Goal: Go to known website: Access a specific website the user already knows

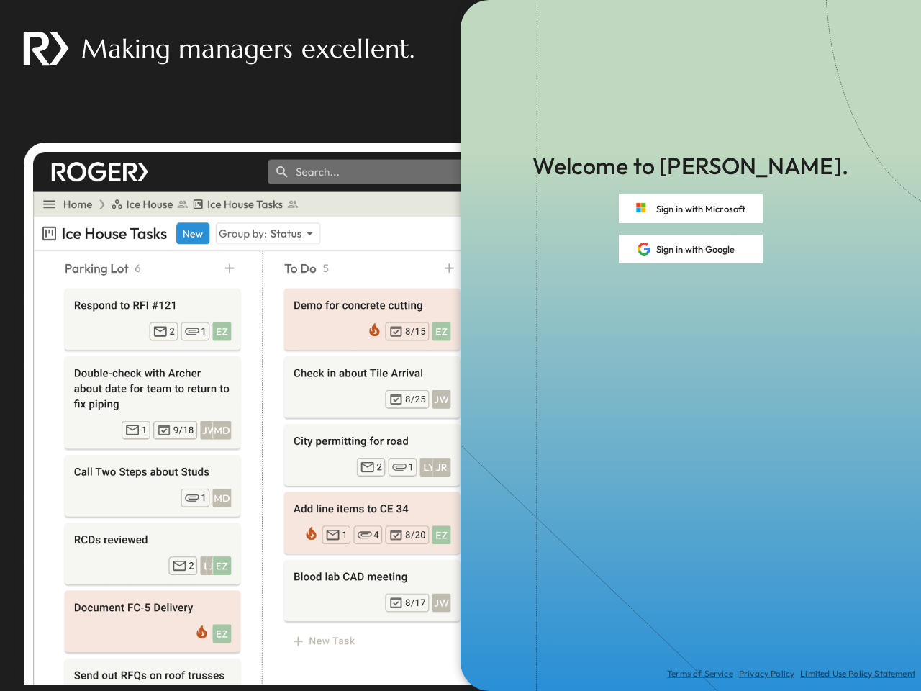
click at [460, 345] on div "Terms of Service Privacy Policy Limited Use Policy Statement" at bounding box center [690, 476] width 460 height 427
click at [691, 209] on button "Sign in with Microsoft" at bounding box center [691, 208] width 144 height 29
click at [691, 249] on button "Sign in with Google" at bounding box center [691, 248] width 144 height 29
